Goal: Information Seeking & Learning: Check status

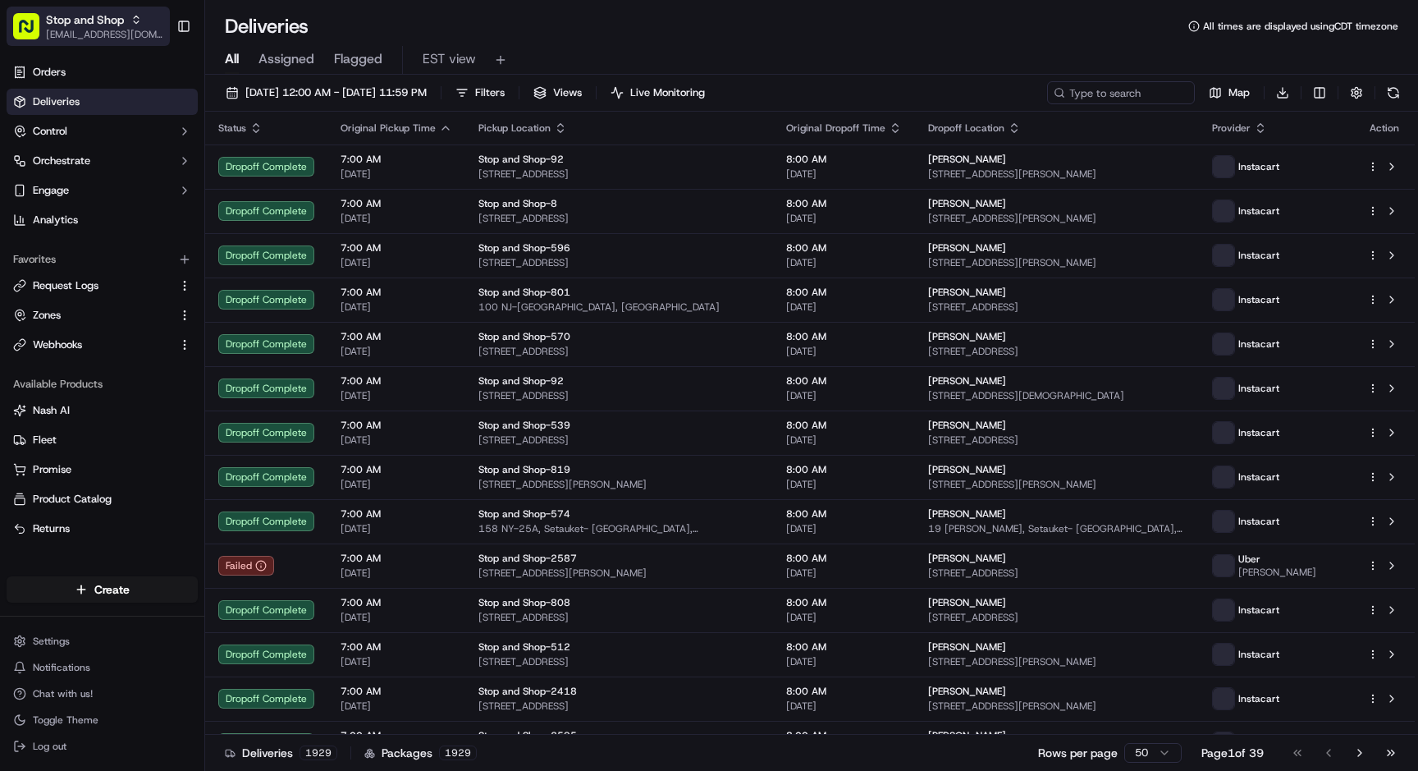
click at [78, 21] on span "Stop and Shop" at bounding box center [85, 19] width 78 height 16
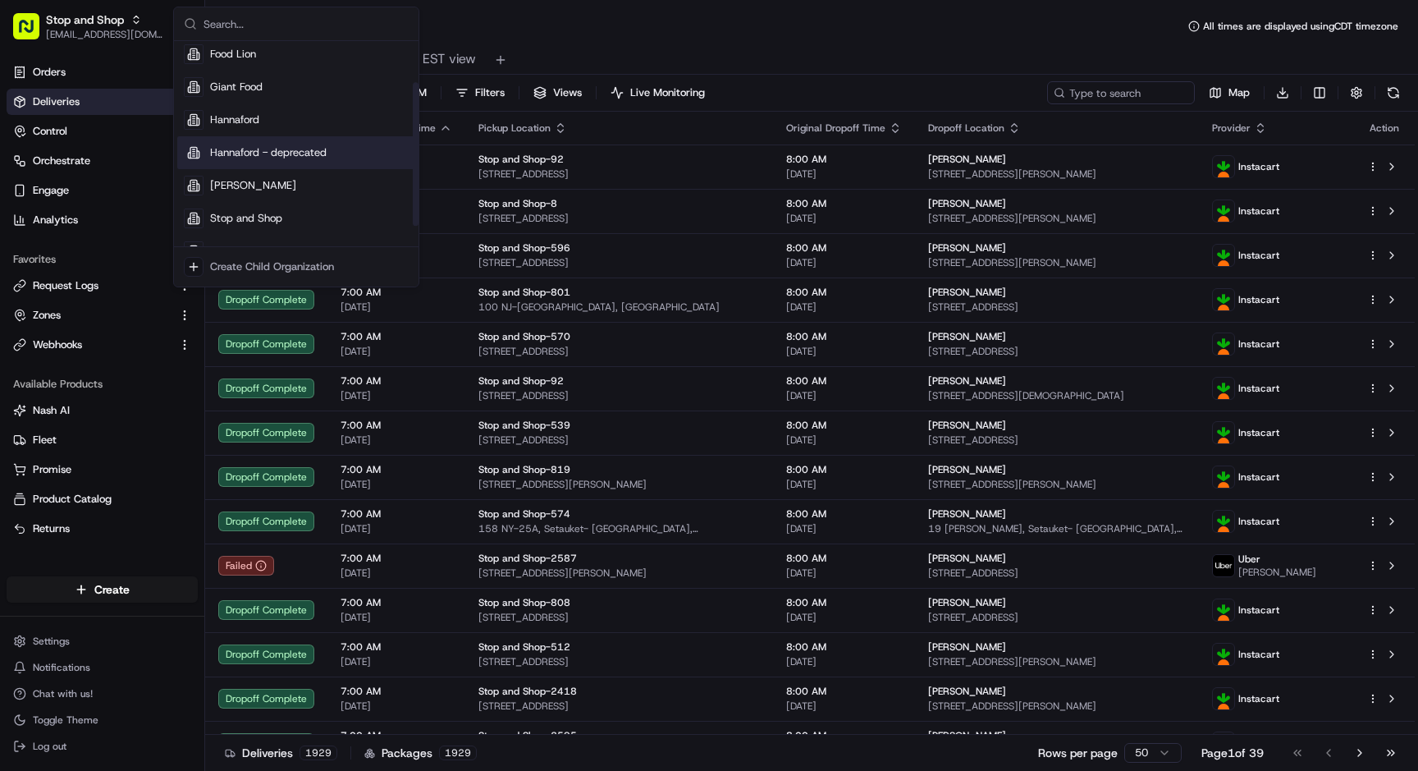
scroll to position [52, 0]
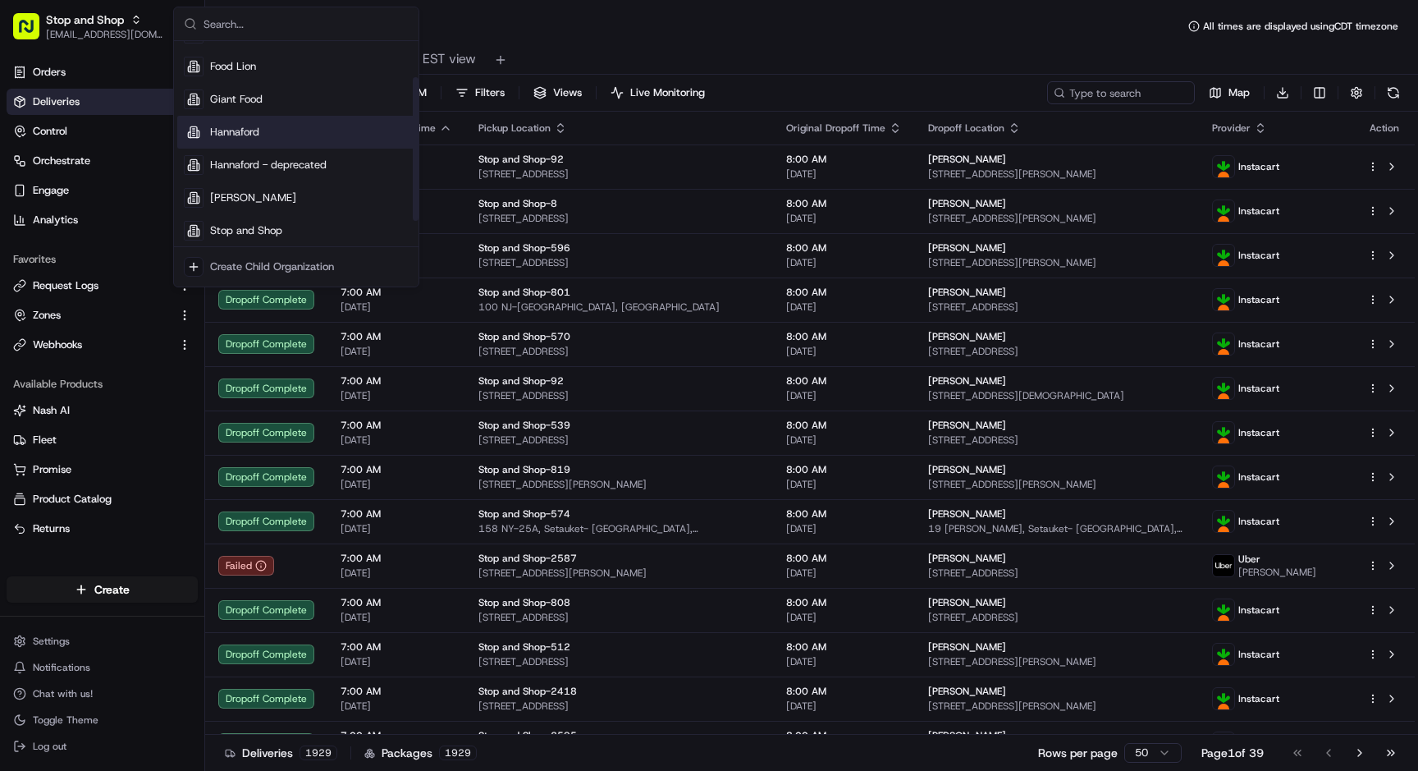
click at [270, 106] on div "Giant Food" at bounding box center [296, 99] width 238 height 33
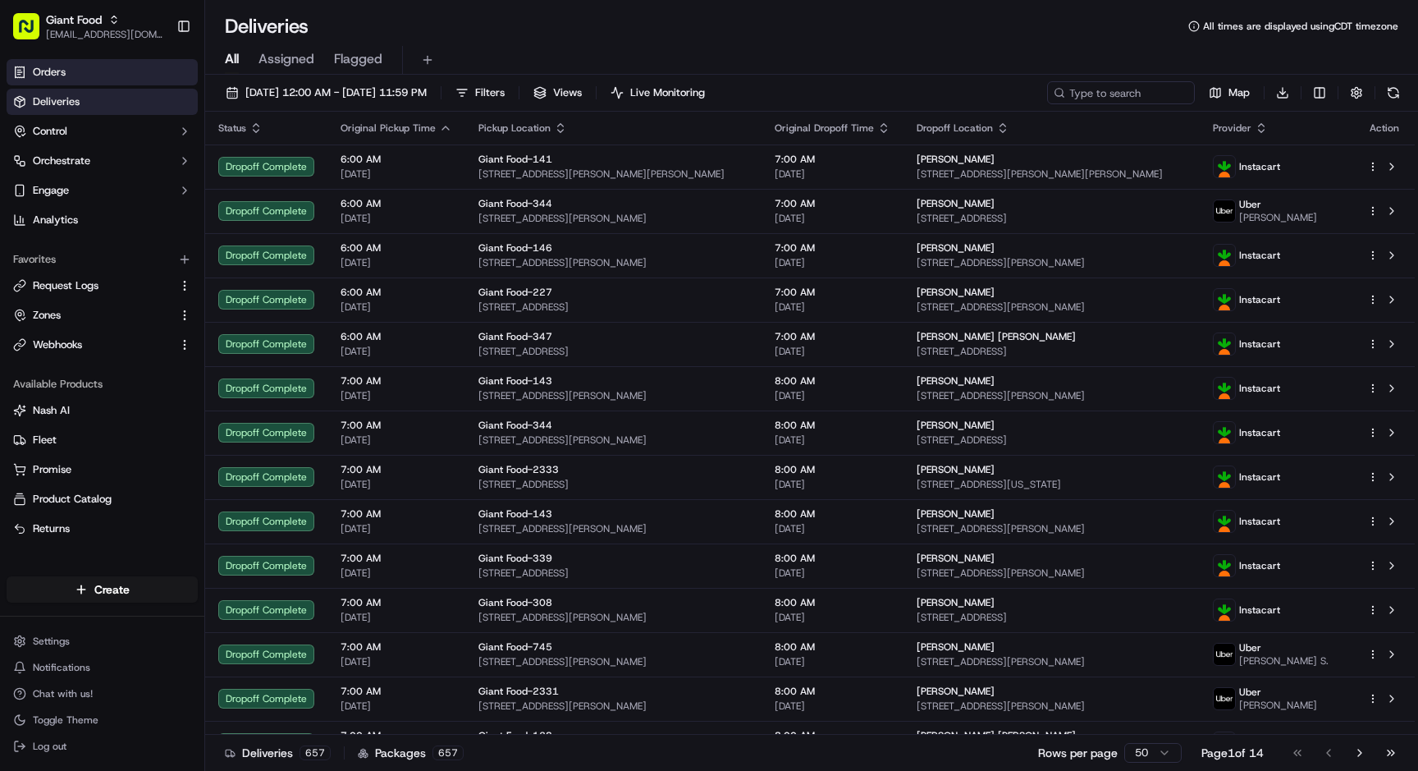
click at [80, 75] on link "Orders" at bounding box center [102, 72] width 191 height 26
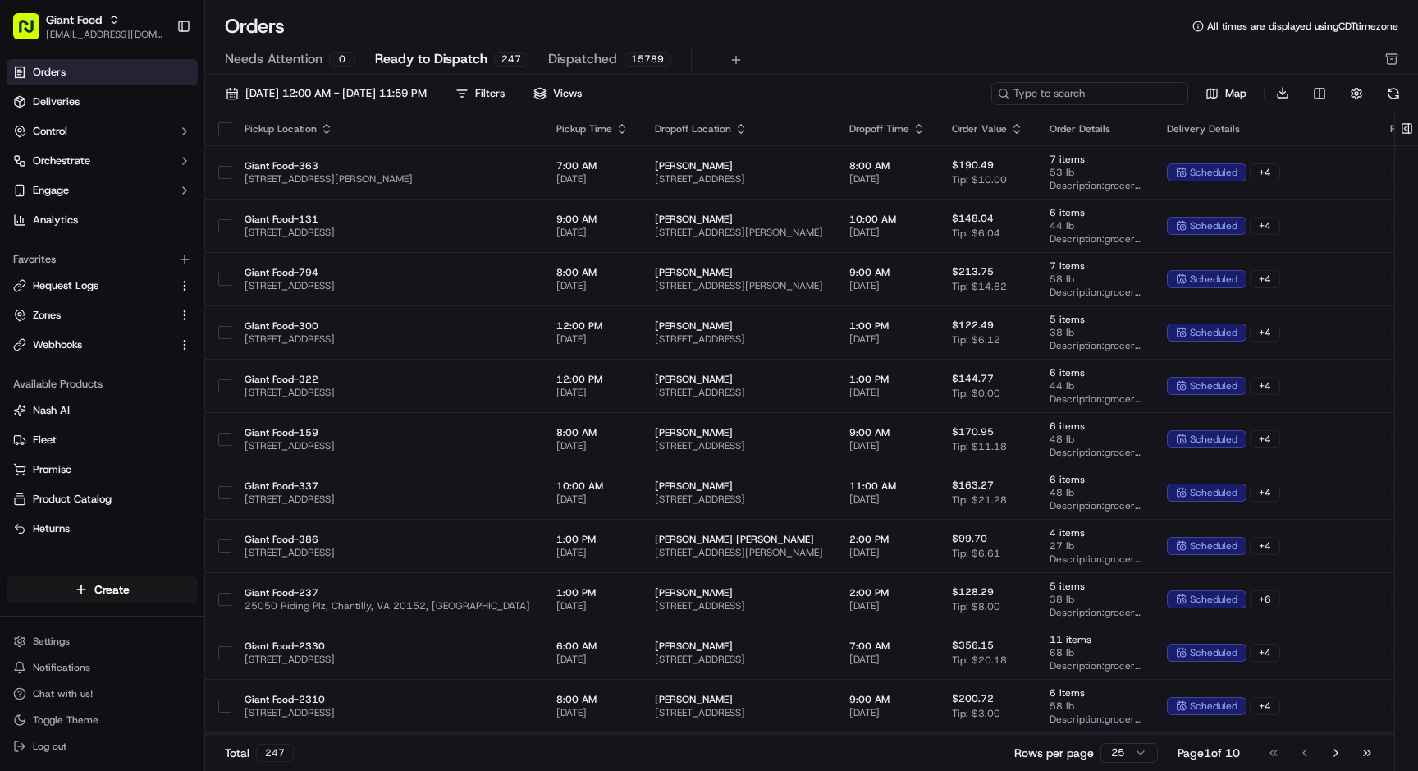
click at [1128, 85] on input at bounding box center [1089, 93] width 197 height 23
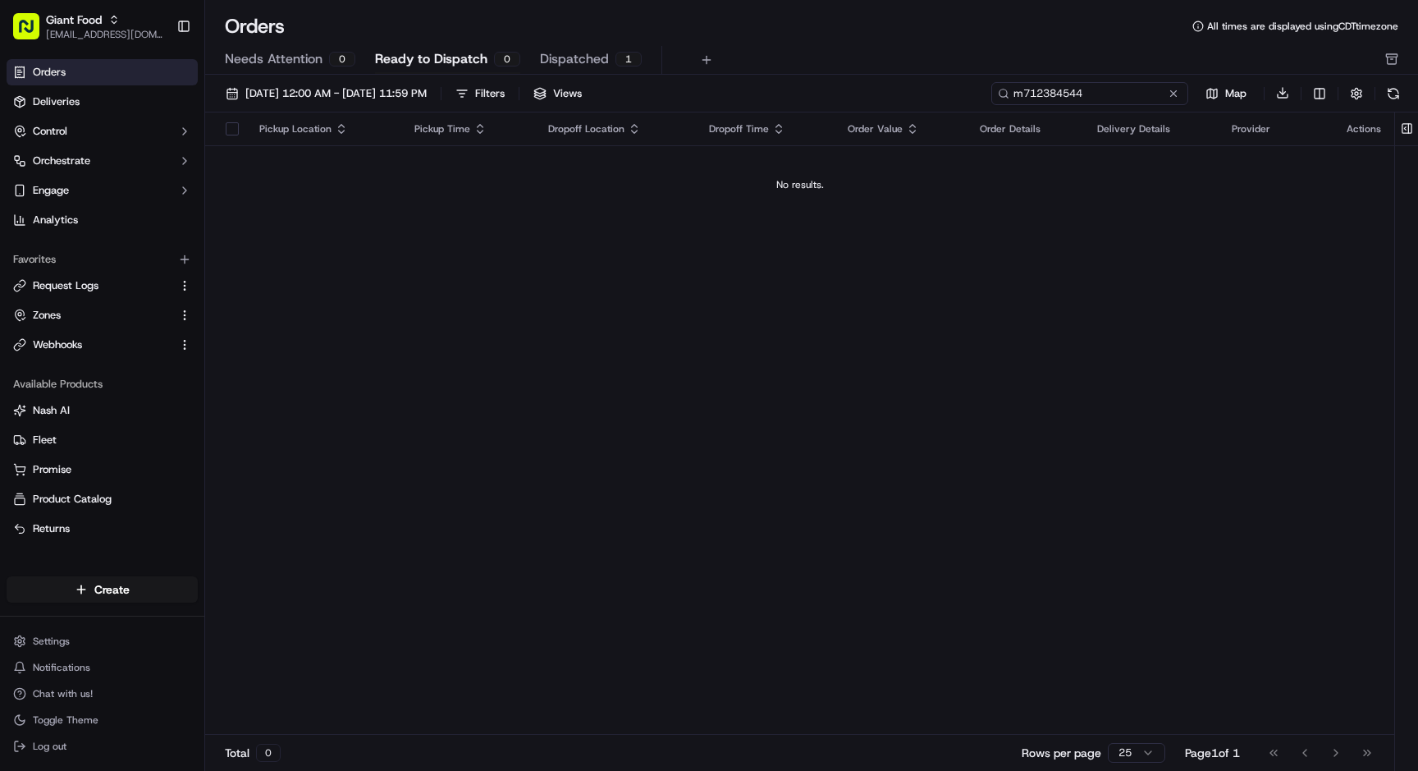
drag, startPoint x: 1097, startPoint y: 89, endPoint x: 837, endPoint y: 89, distance: 260.1
click at [837, 89] on div "09/01/2025 12:00 AM - 09/30/2025 11:59 PM Filters Views m712384544 Map Download" at bounding box center [811, 96] width 1213 height 31
type input "m712384544"
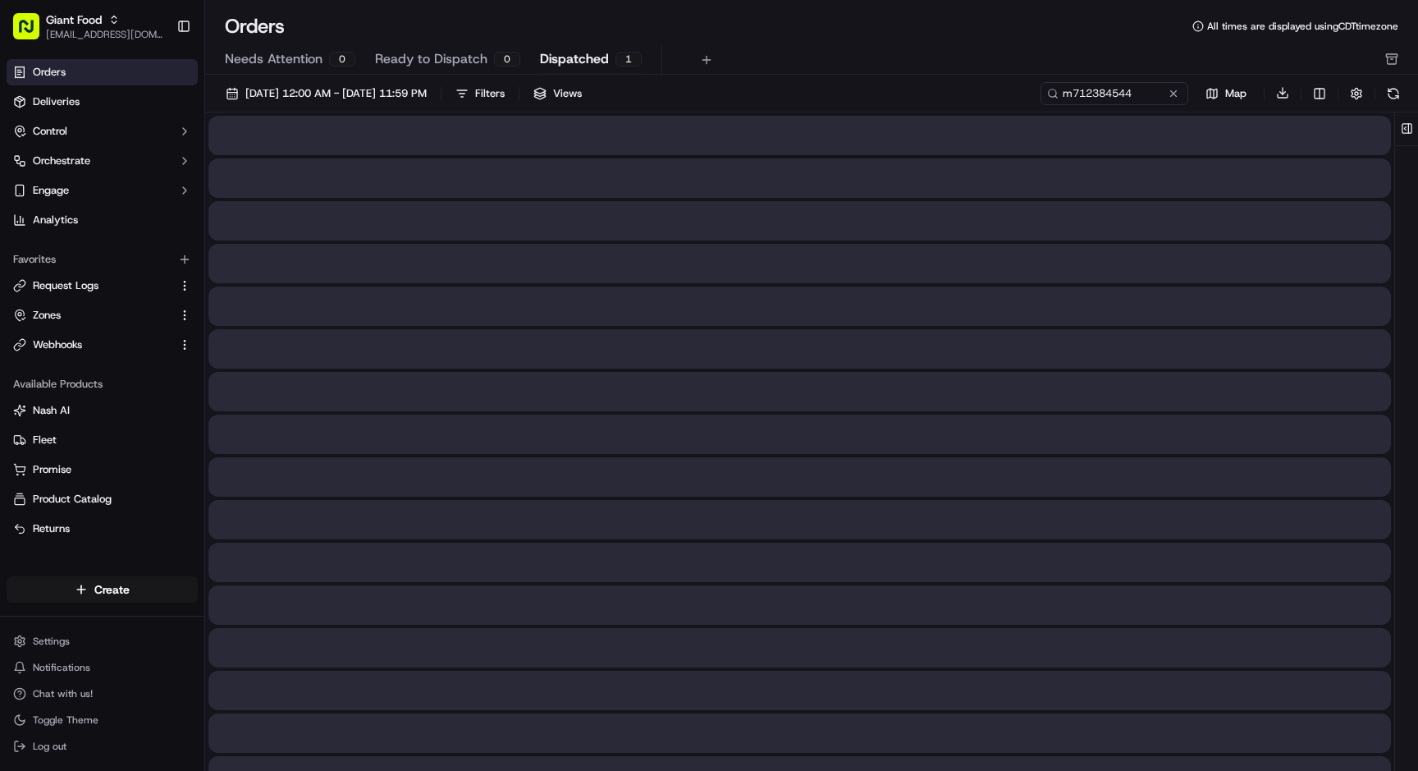
click at [548, 57] on span "Dispatched" at bounding box center [574, 59] width 69 height 20
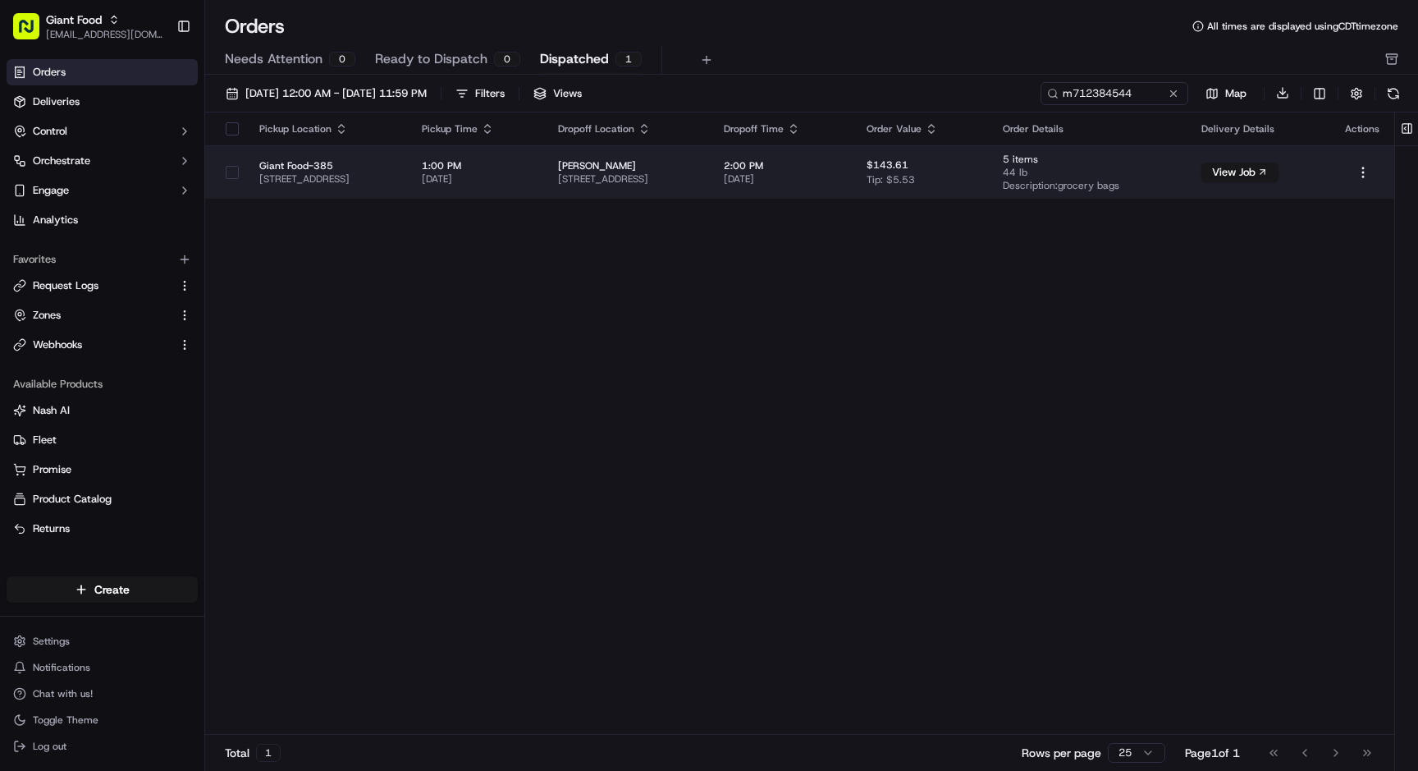
click at [630, 176] on span "330 Palmerston Ct, Newark, DE 19702, USA" at bounding box center [628, 178] width 140 height 13
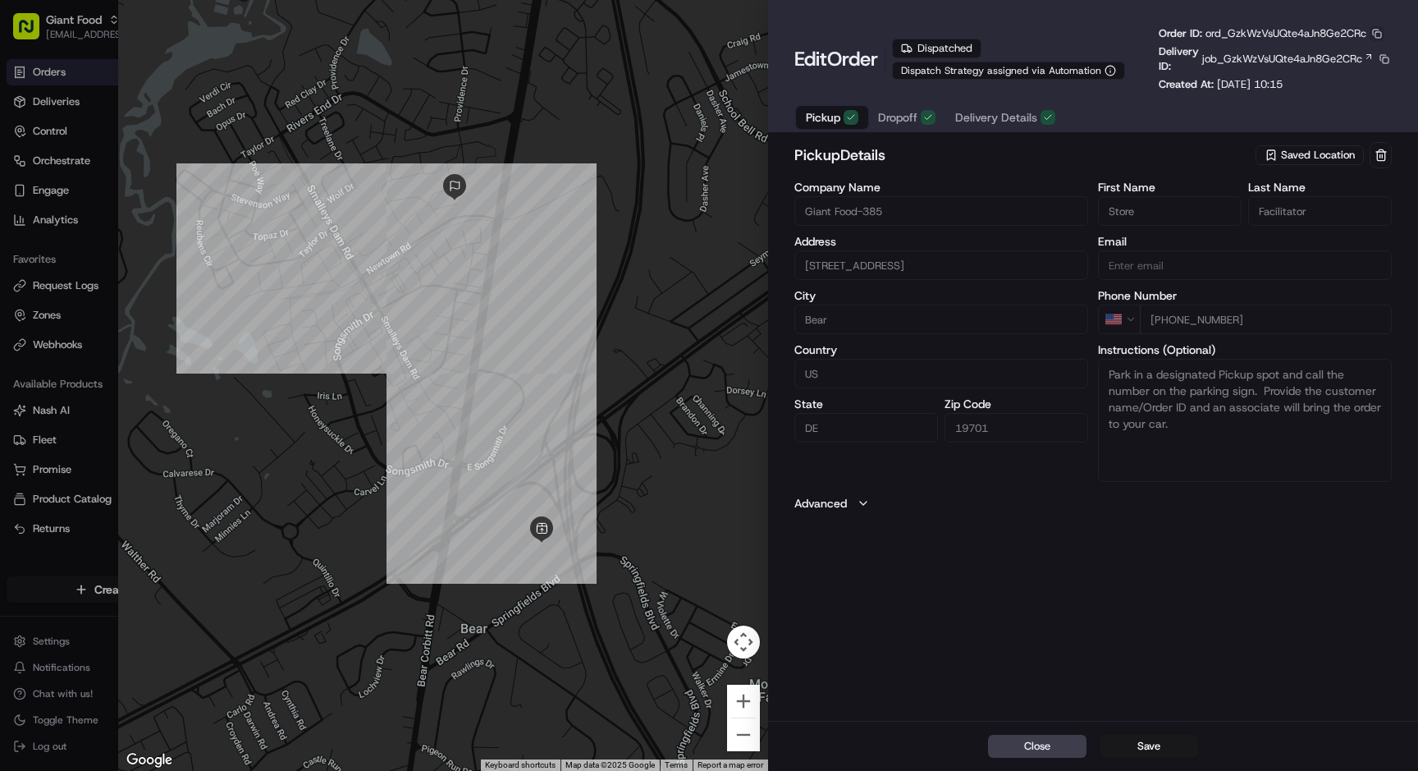
click at [1384, 34] on button "button" at bounding box center [1377, 33] width 15 height 15
click at [1336, 55] on button "Copy ID" at bounding box center [1339, 58] width 149 height 20
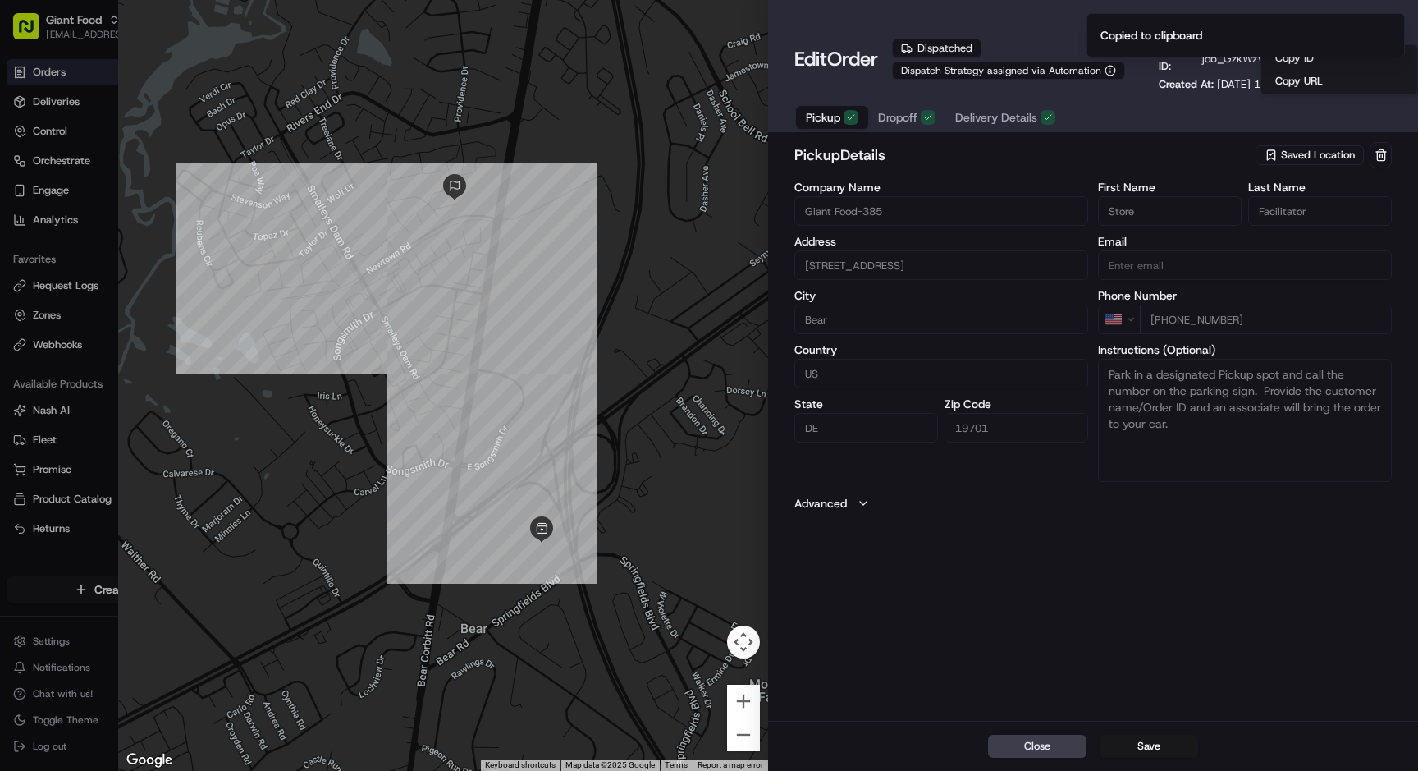
type input "+1"
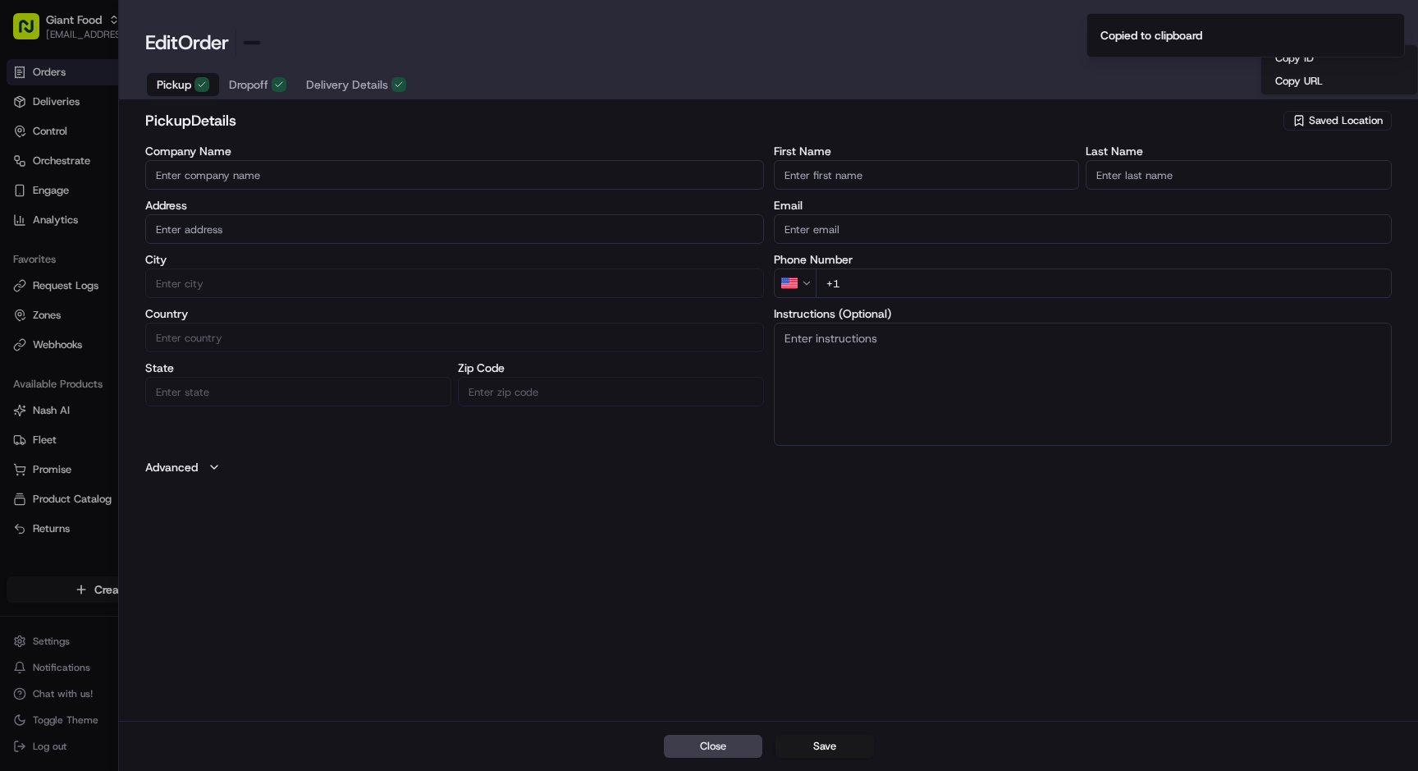
click at [71, 289] on div at bounding box center [709, 385] width 1418 height 771
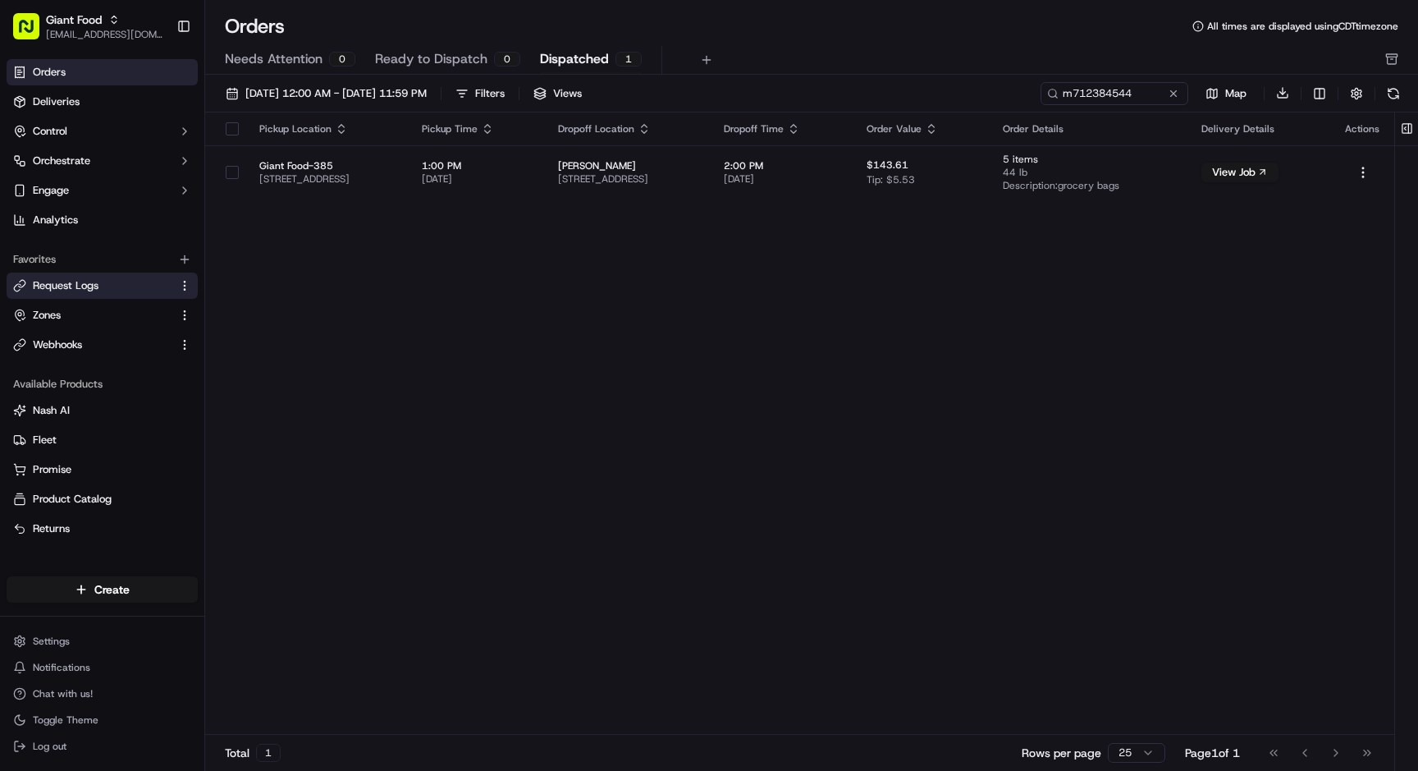
click at [31, 292] on link "Request Logs" at bounding box center [92, 285] width 158 height 15
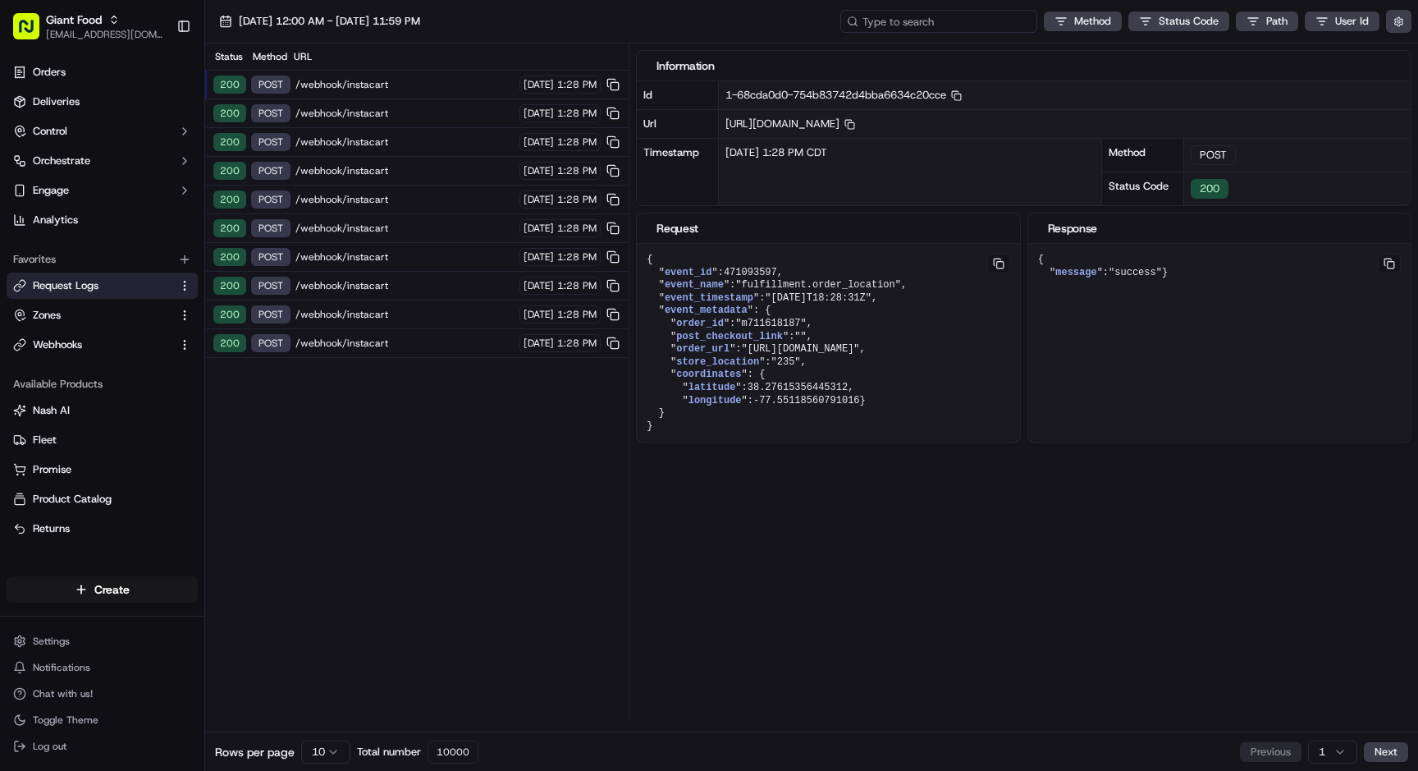
click at [968, 21] on input at bounding box center [938, 21] width 197 height 23
paste input "ord_GzkWzVsUQte4aJn8Ge2CRc"
type input "ord_GzkWzVsUQte4aJn8Ge2CRc"
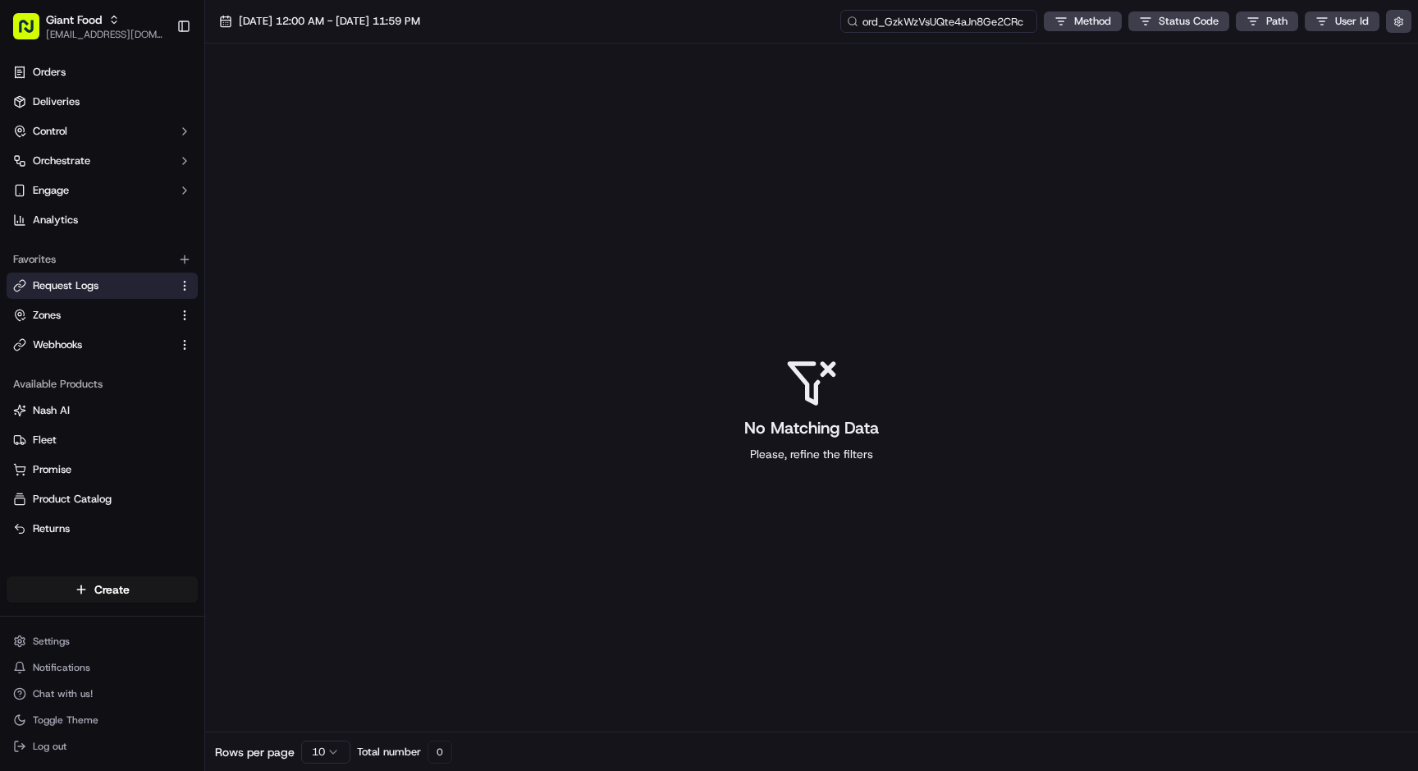
click at [948, 20] on input "ord_GzkWzVsUQte4aJn8Ge2CRc" at bounding box center [938, 21] width 197 height 23
click at [310, 21] on span "09/19/2025 12:00 AM - 09/19/2025 11:59 PM" at bounding box center [329, 21] width 181 height 15
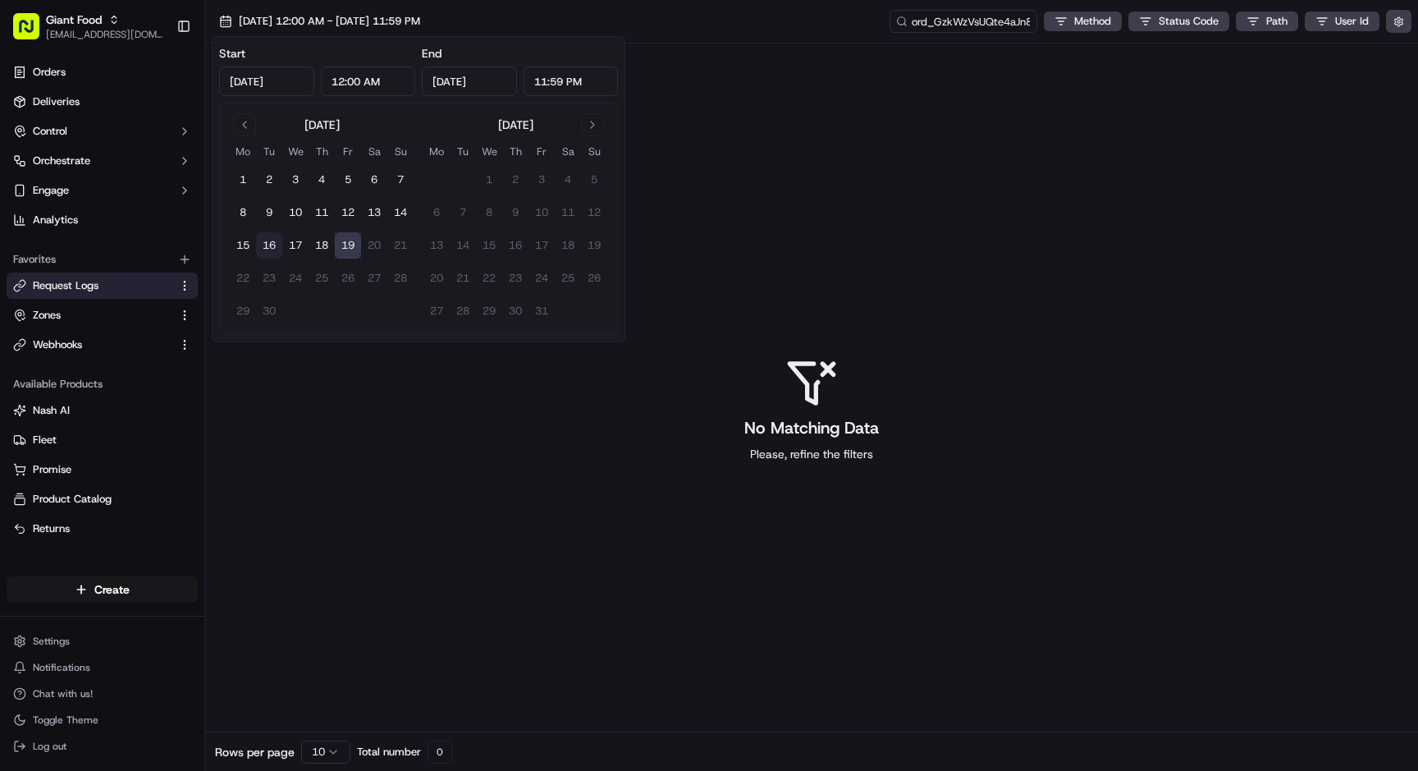
click at [260, 242] on button "16" at bounding box center [269, 245] width 26 height 26
type input "Sep 16, 2025"
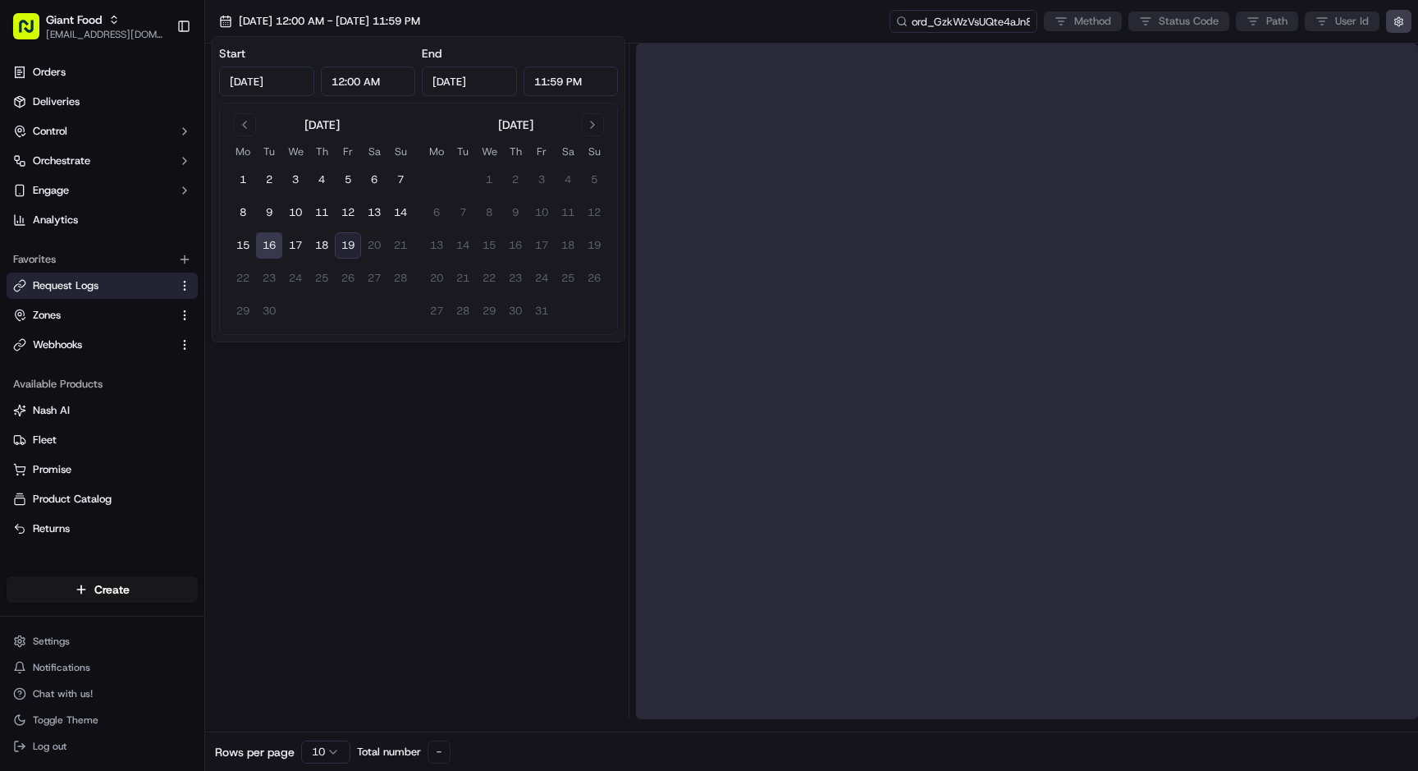
click at [359, 245] on button "19" at bounding box center [348, 245] width 26 height 26
type input "Sep 19, 2025"
click at [404, 476] on div at bounding box center [417, 380] width 410 height 675
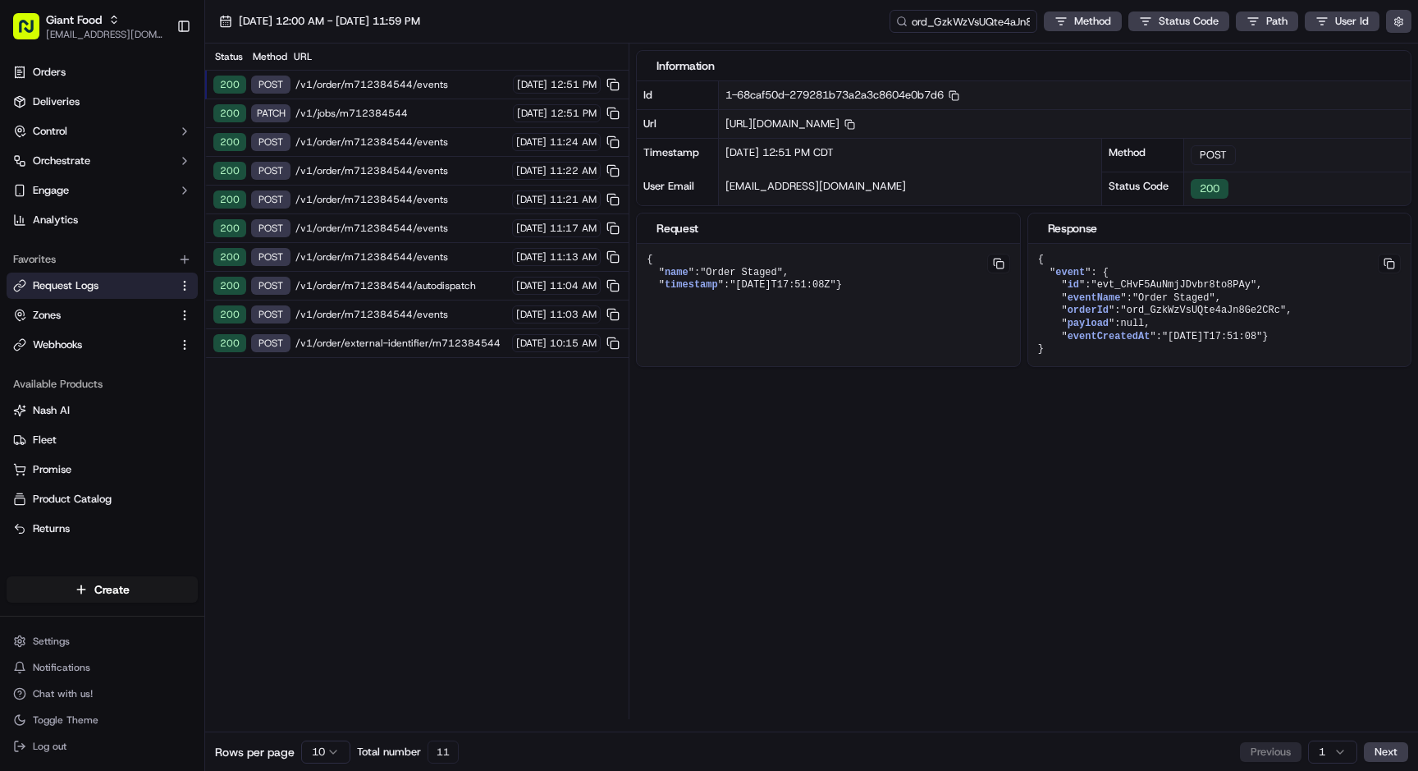
click at [408, 337] on span "/v1/order/external-identifier/m712384544" at bounding box center [401, 342] width 212 height 13
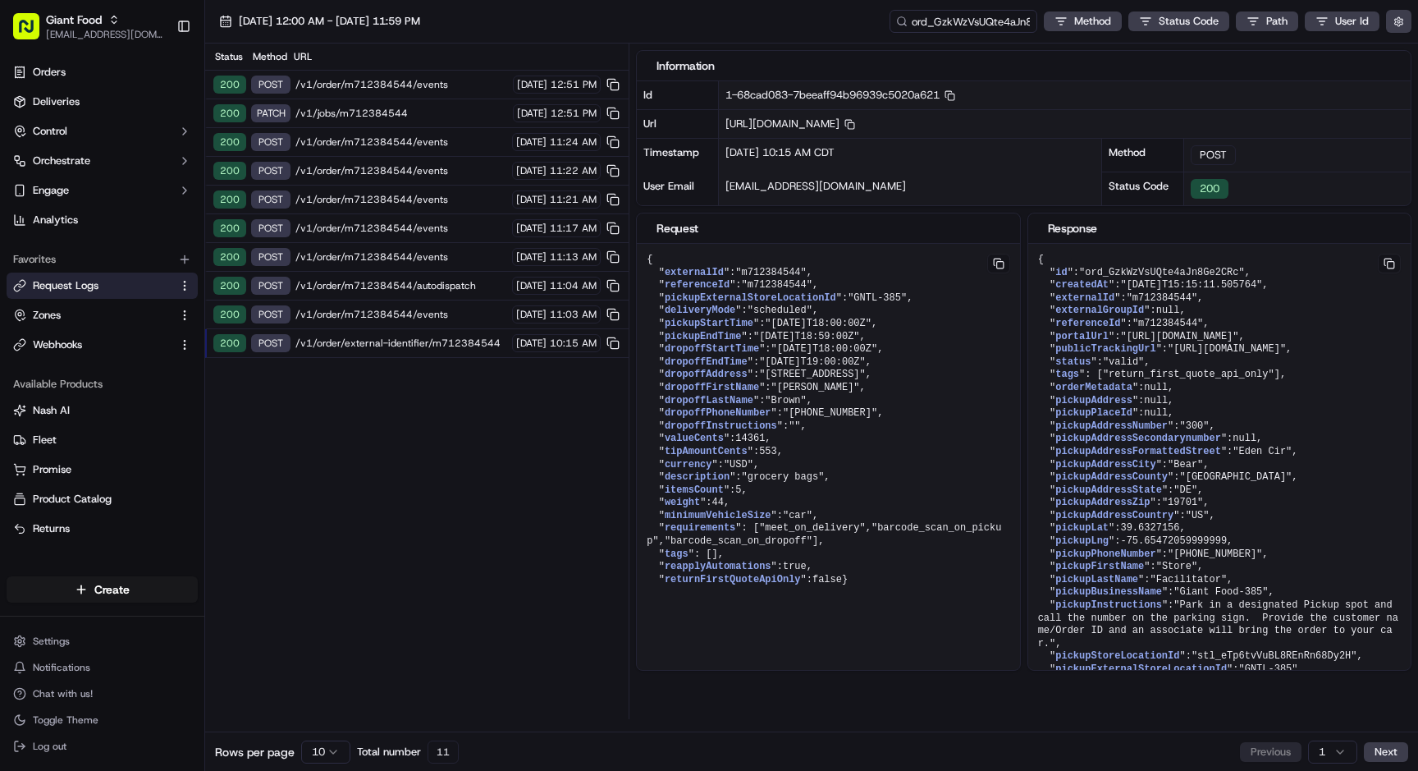
click at [405, 315] on span "/v1/order/m712384544/events" at bounding box center [401, 314] width 212 height 13
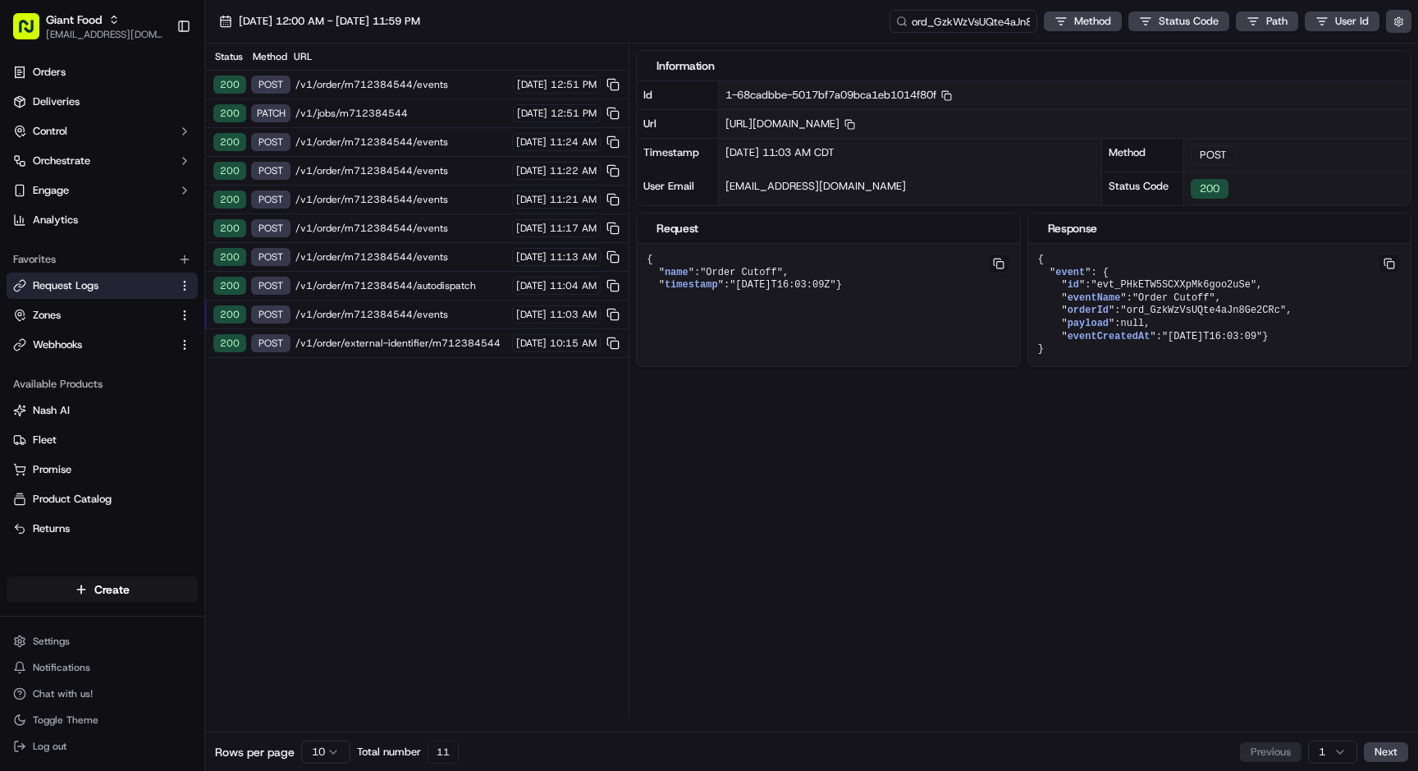
click at [405, 283] on span "/v1/order/m712384544/autodispatch" at bounding box center [401, 285] width 212 height 13
